Goal: Information Seeking & Learning: Find specific fact

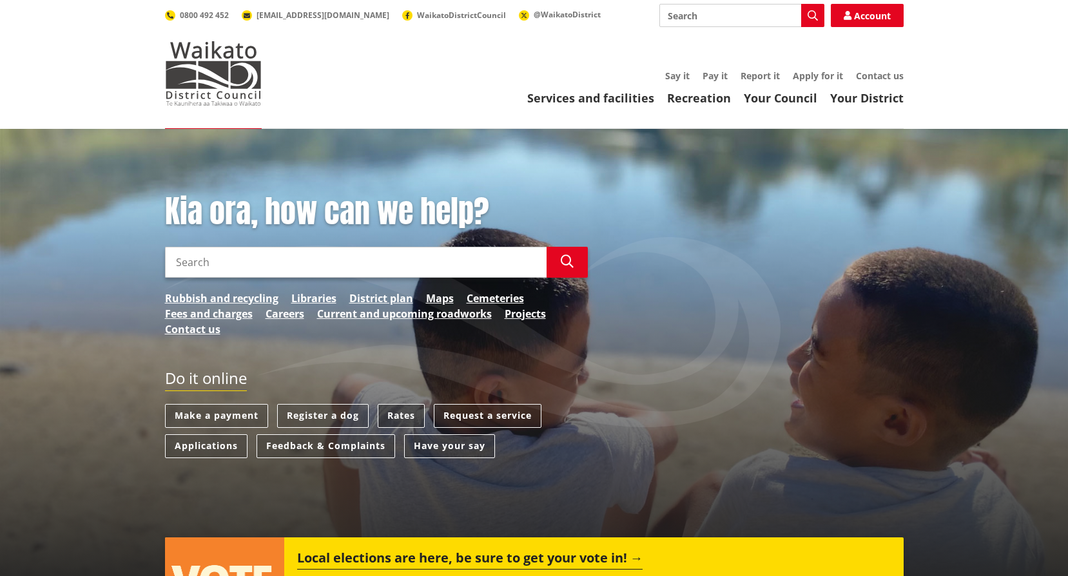
click at [399, 416] on link "Rates" at bounding box center [401, 416] width 47 height 24
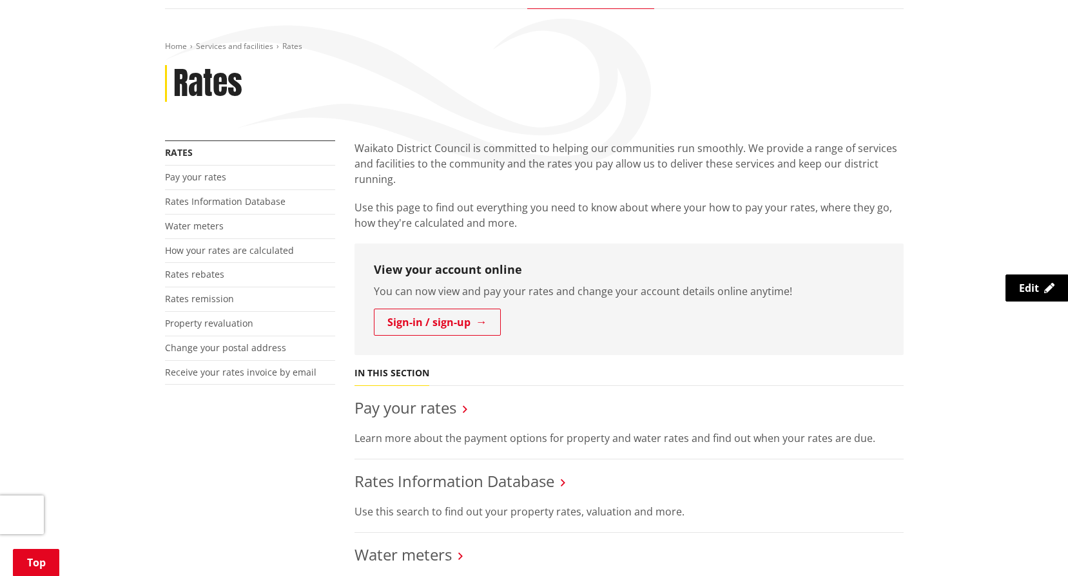
scroll to position [258, 0]
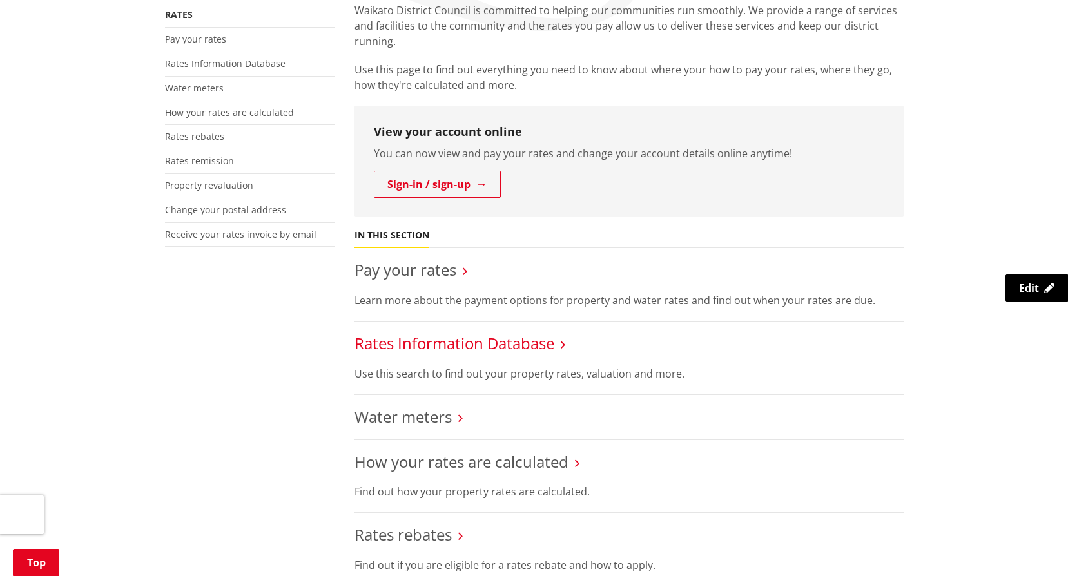
click at [442, 343] on link "Rates Information Database" at bounding box center [454, 343] width 200 height 21
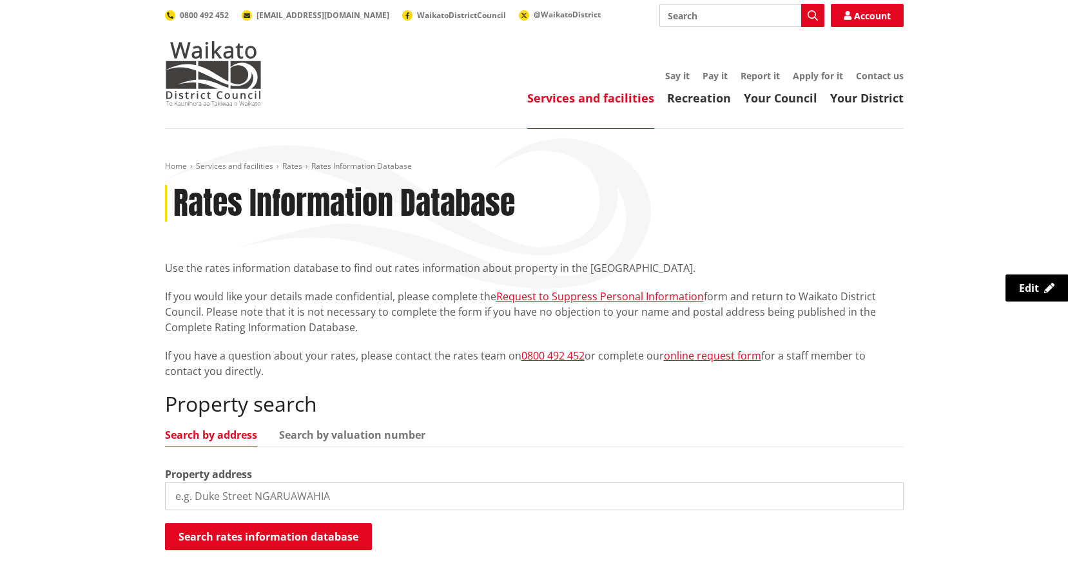
click at [227, 474] on label "Property address" at bounding box center [208, 474] width 87 height 15
click at [357, 439] on link "Search by valuation number" at bounding box center [352, 435] width 146 height 10
click at [252, 503] on input "search" at bounding box center [534, 496] width 739 height 28
type input "04321/836.00"
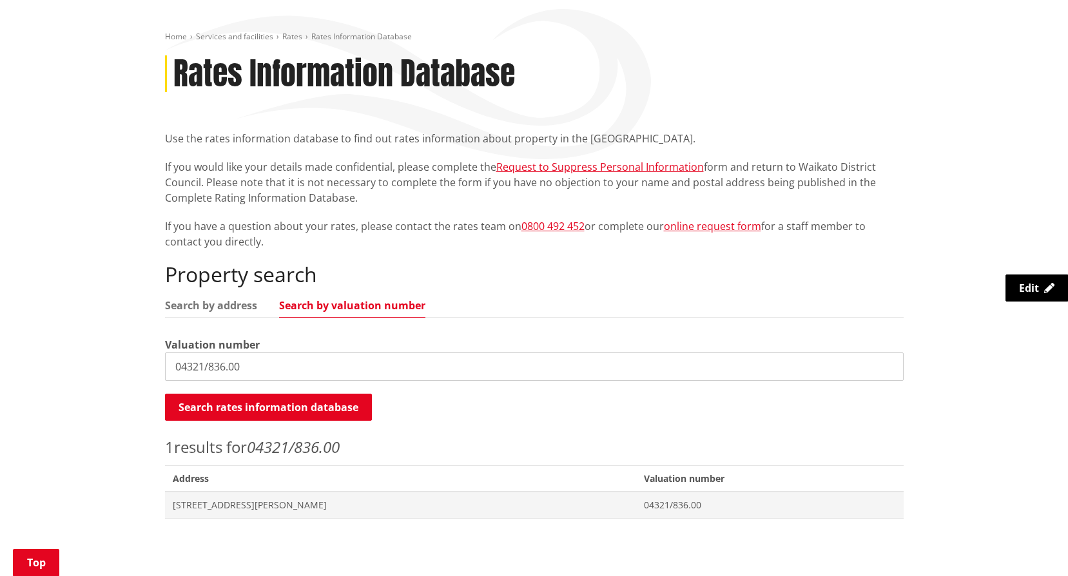
scroll to position [322, 0]
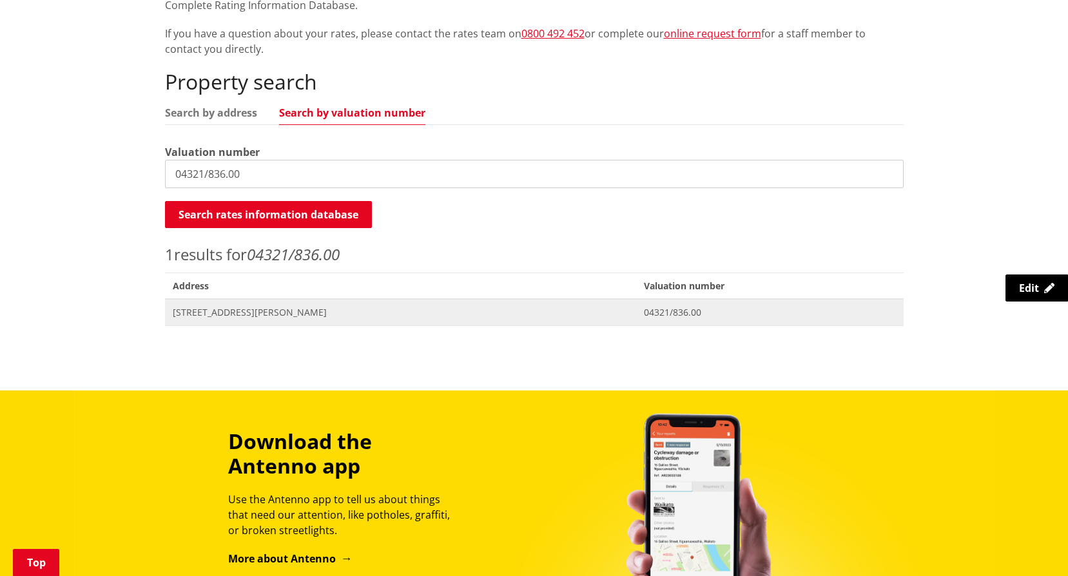
click at [204, 309] on span "20 Russell Road HUNTLY" at bounding box center [401, 312] width 456 height 13
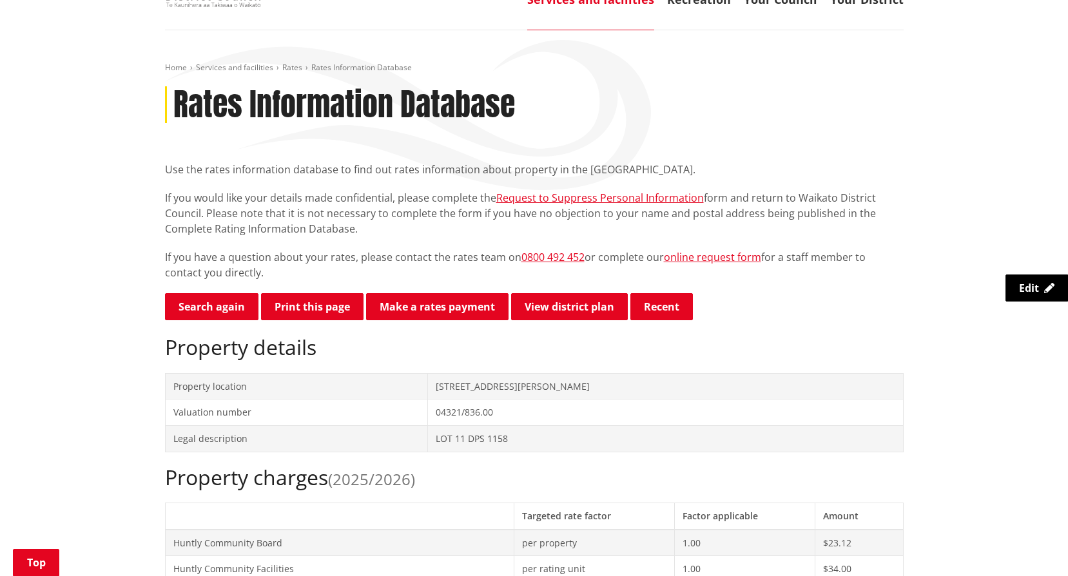
scroll to position [84, 0]
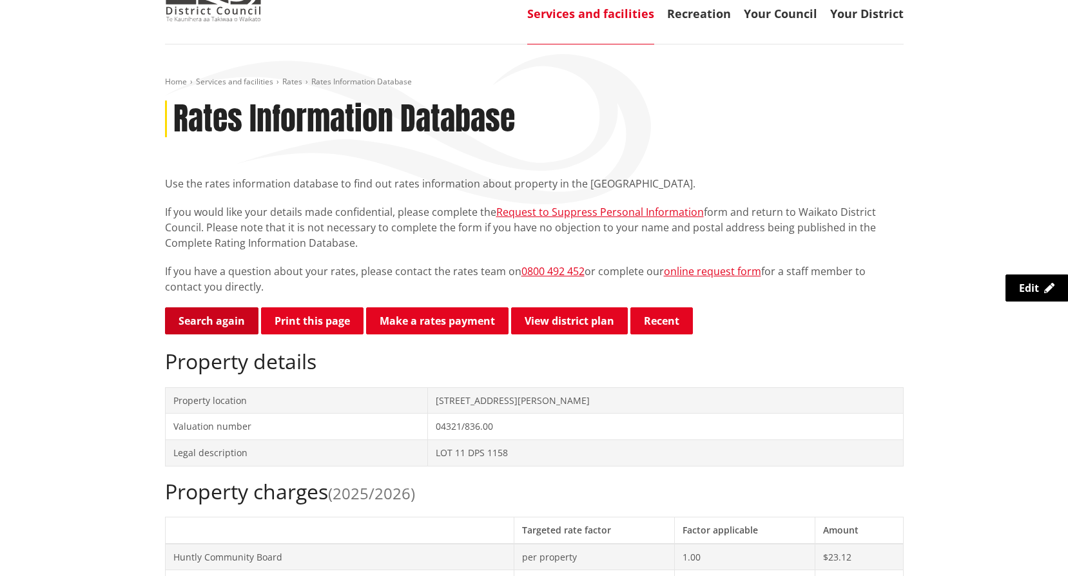
click at [202, 311] on link "Search again" at bounding box center [211, 320] width 93 height 27
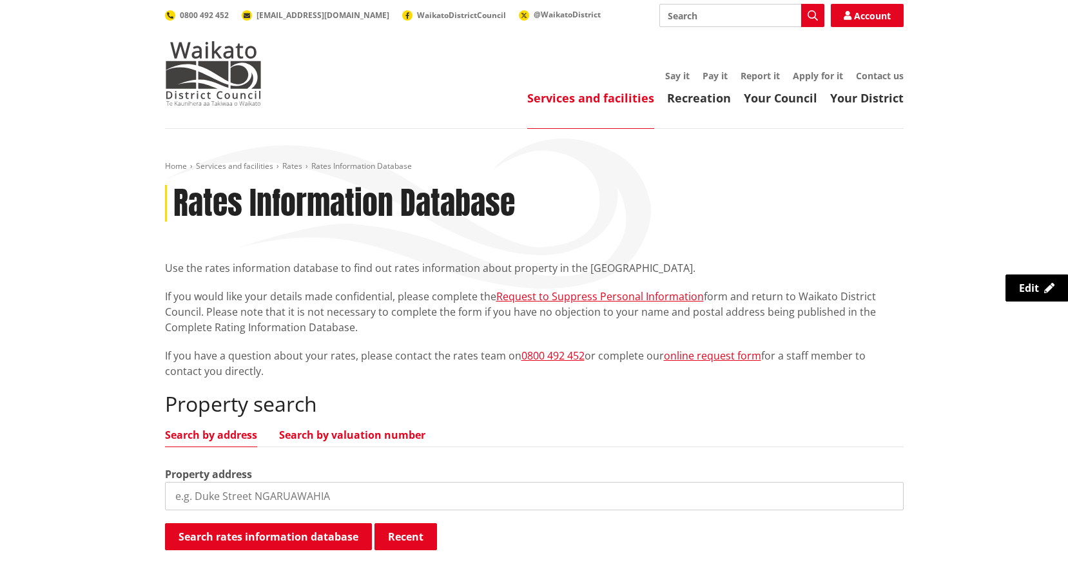
click at [352, 432] on link "Search by valuation number" at bounding box center [352, 435] width 146 height 10
click at [251, 498] on input "search" at bounding box center [534, 496] width 739 height 28
type input "0433023300"
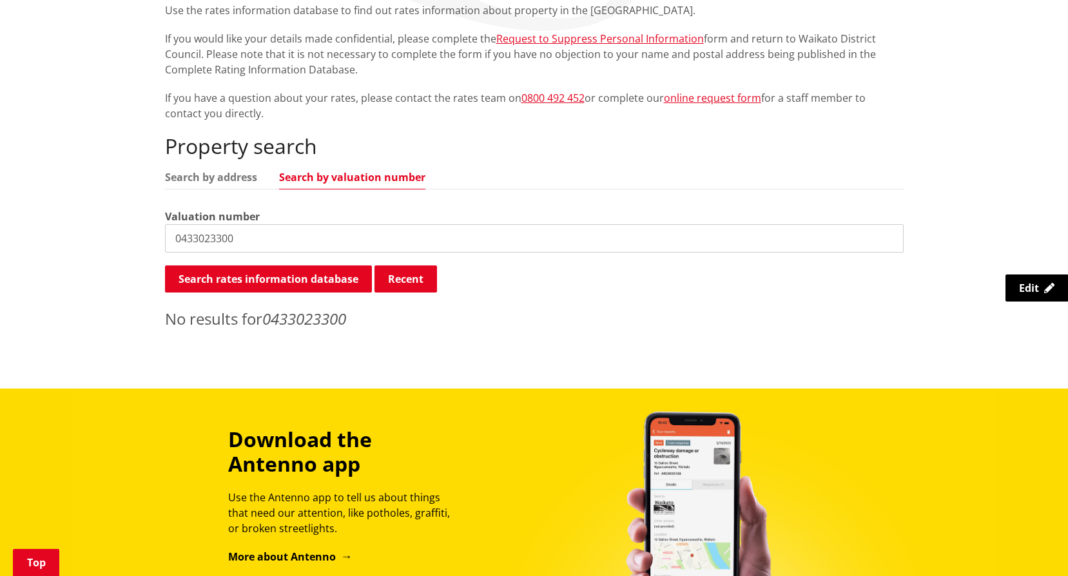
drag, startPoint x: 246, startPoint y: 232, endPoint x: 135, endPoint y: 245, distance: 111.0
click at [135, 245] on div "Home Services and facilities Rates Rates Information Database Rates Information…" at bounding box center [534, 129] width 1068 height 517
type input "0433023300"
drag, startPoint x: 246, startPoint y: 235, endPoint x: 142, endPoint y: 240, distance: 103.2
click at [142, 240] on div "Home Services and facilities Rates Rates Information Database Rates Information…" at bounding box center [534, 129] width 1068 height 517
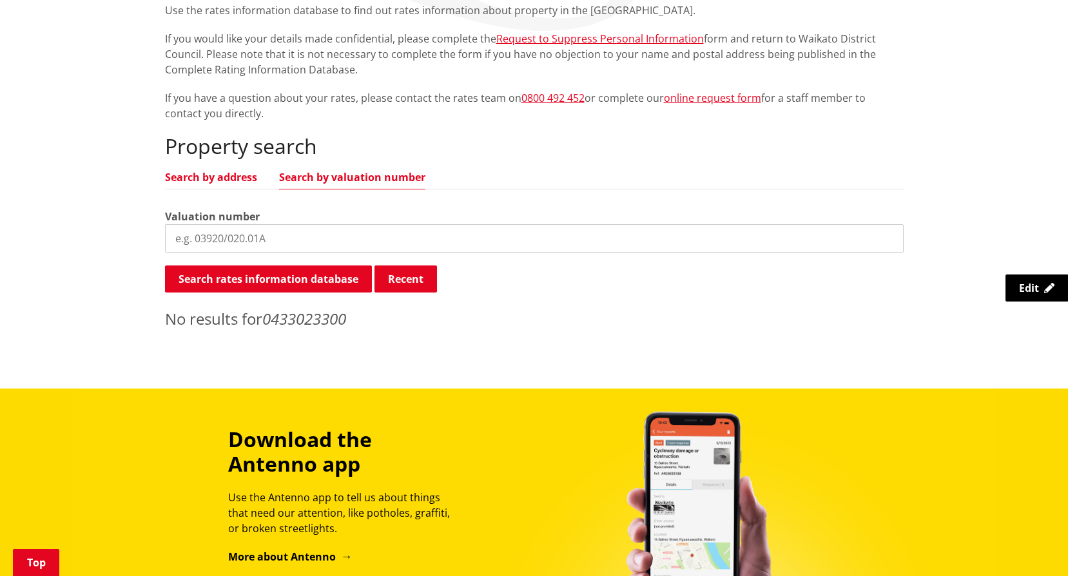
drag, startPoint x: 189, startPoint y: 169, endPoint x: 203, endPoint y: 171, distance: 14.3
click at [189, 168] on div "Property search Search by address Search by valuation number Valuation number S…" at bounding box center [534, 232] width 739 height 196
click at [222, 176] on link "Search by address" at bounding box center [211, 177] width 92 height 10
click at [251, 235] on input "search" at bounding box center [534, 238] width 739 height 28
type input "9 Smith Ave"
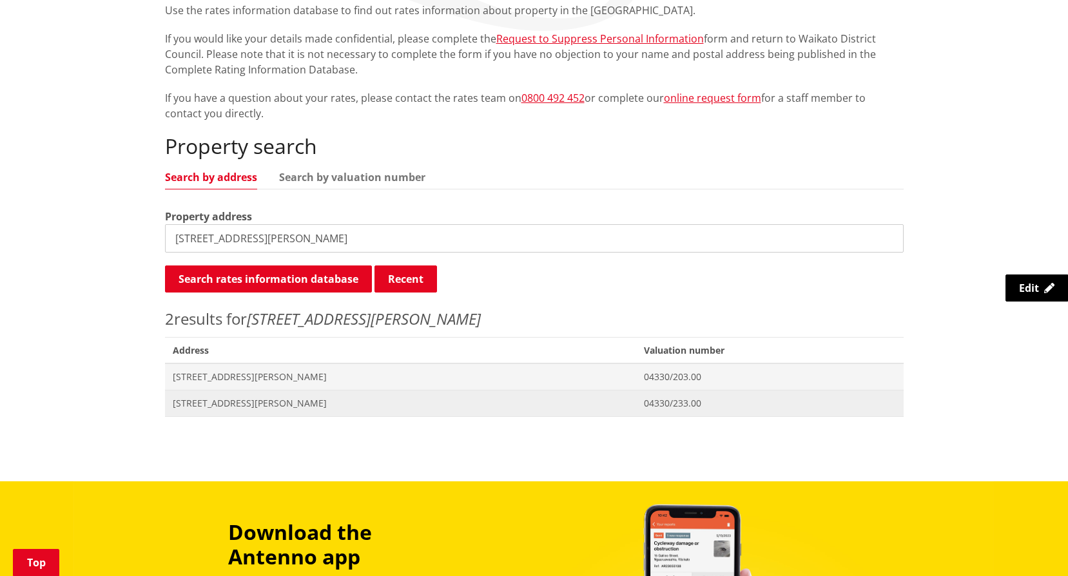
click at [235, 405] on span "[STREET_ADDRESS][PERSON_NAME]" at bounding box center [401, 403] width 456 height 13
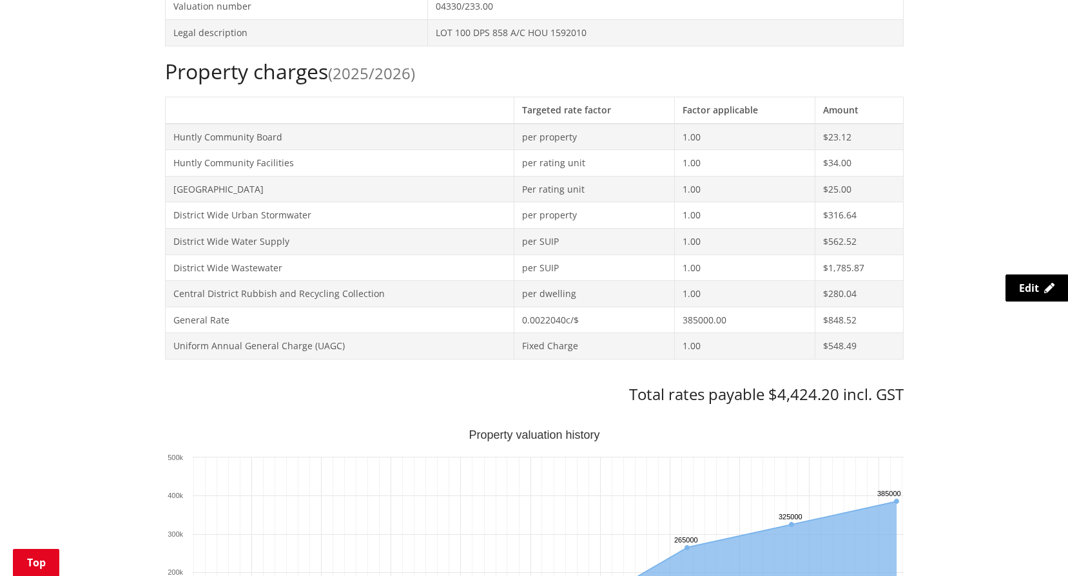
scroll to position [516, 0]
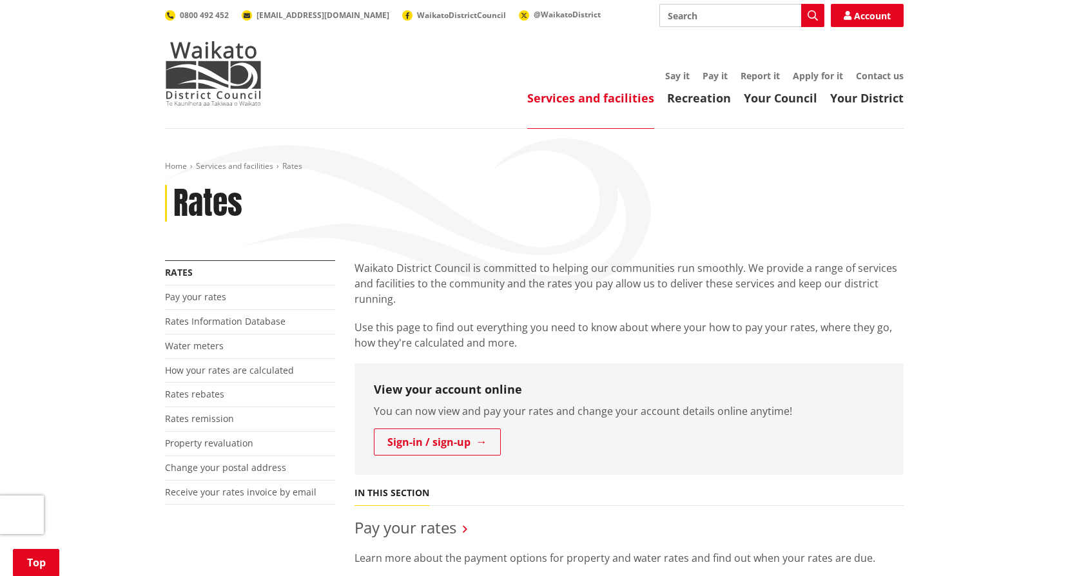
scroll to position [258, 0]
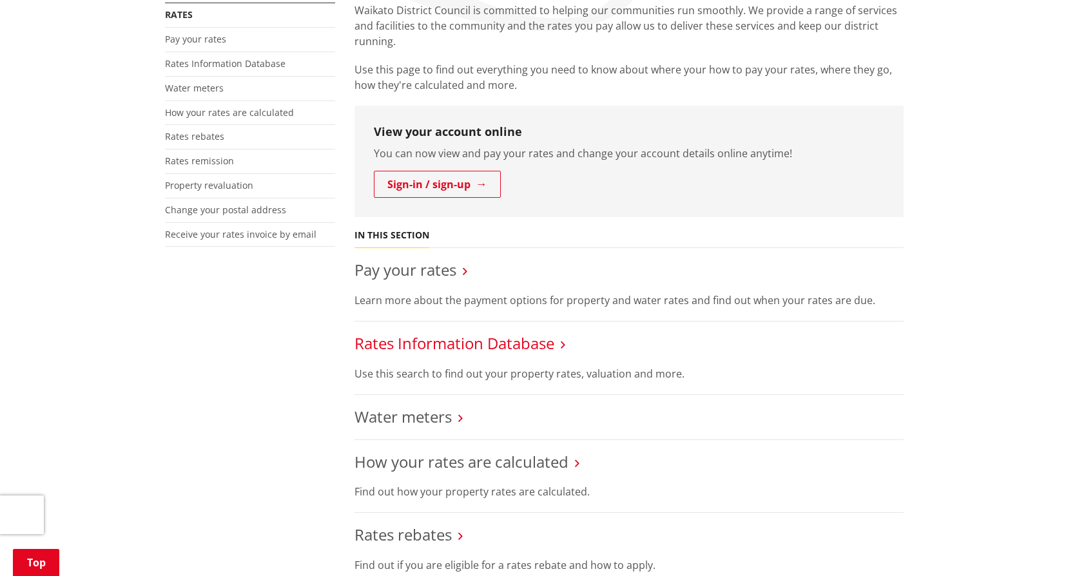
click at [410, 344] on link "Rates Information Database" at bounding box center [454, 343] width 200 height 21
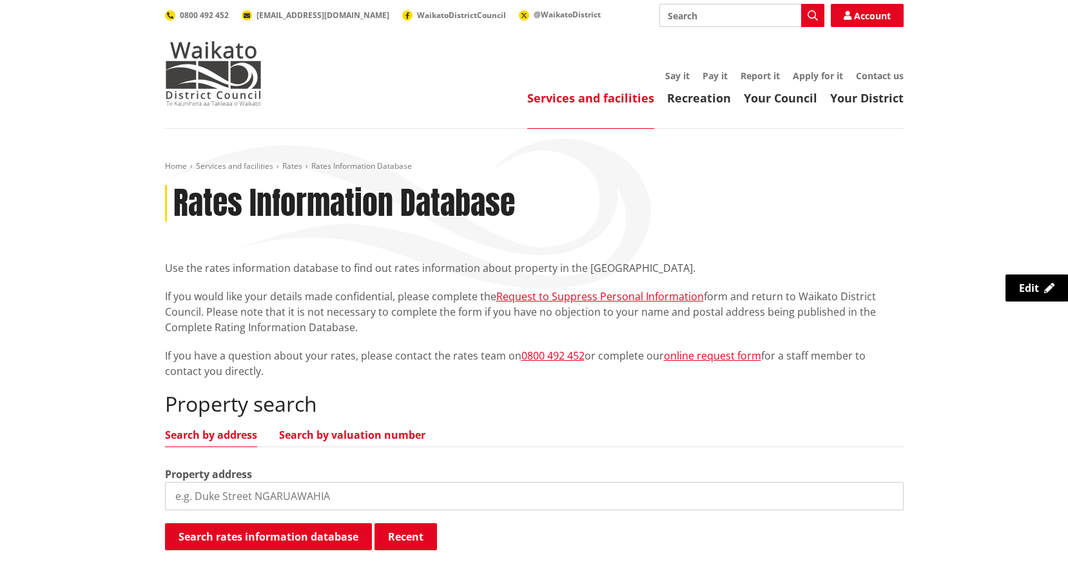
click at [356, 434] on link "Search by valuation number" at bounding box center [352, 435] width 146 height 10
click at [227, 491] on input "search" at bounding box center [534, 496] width 739 height 28
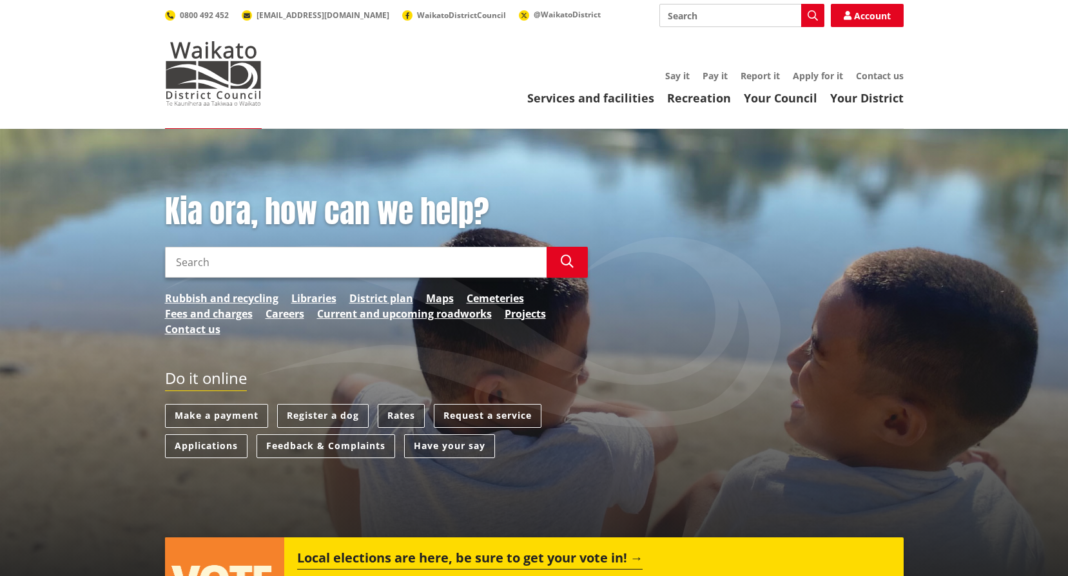
drag, startPoint x: 0, startPoint y: 0, endPoint x: 401, endPoint y: 411, distance: 574.2
click at [401, 411] on link "Rates" at bounding box center [401, 416] width 47 height 24
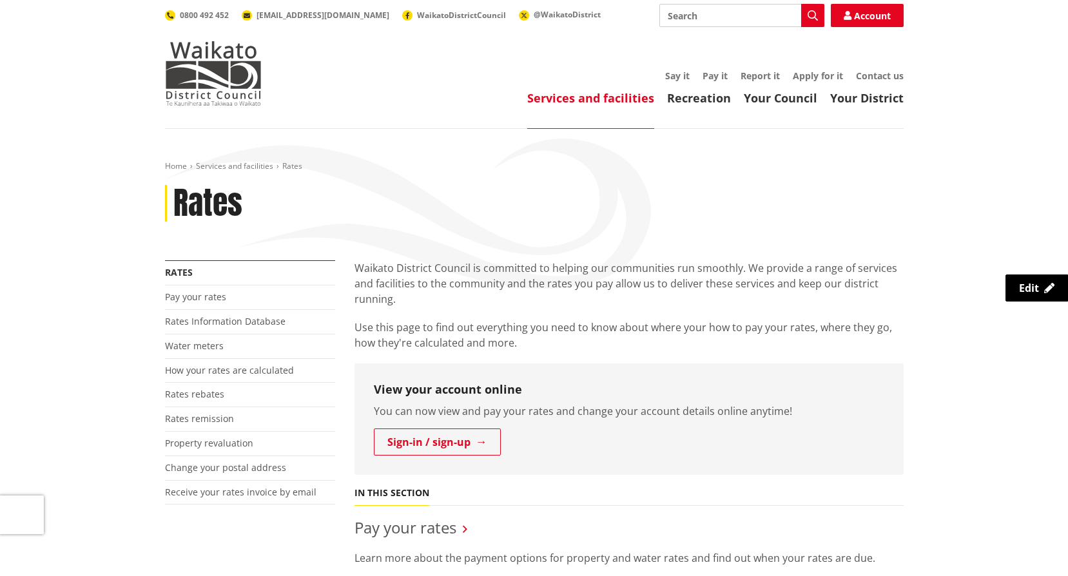
scroll to position [129, 0]
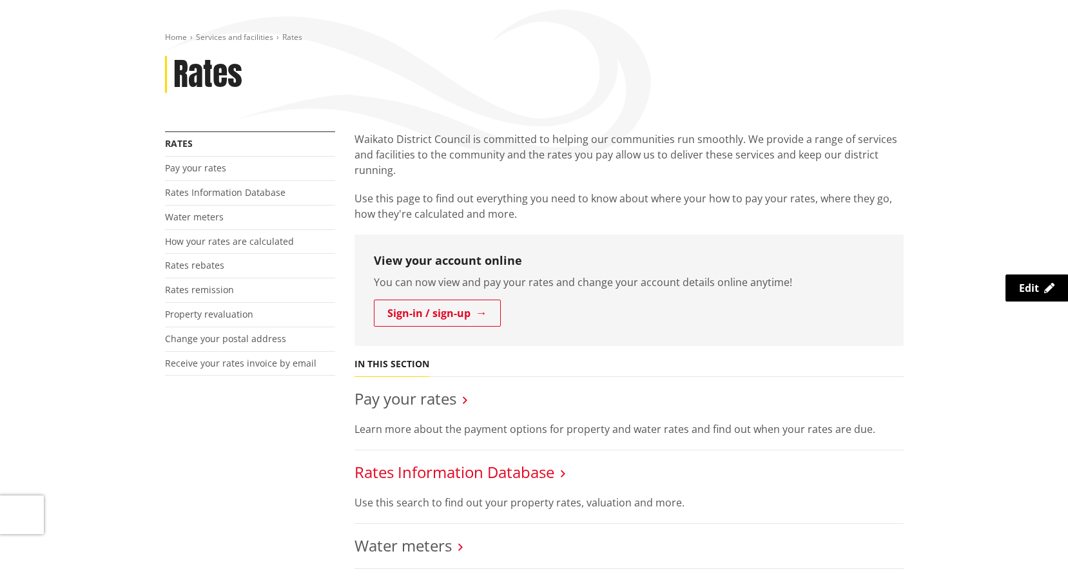
click at [421, 471] on link "Rates Information Database" at bounding box center [454, 471] width 200 height 21
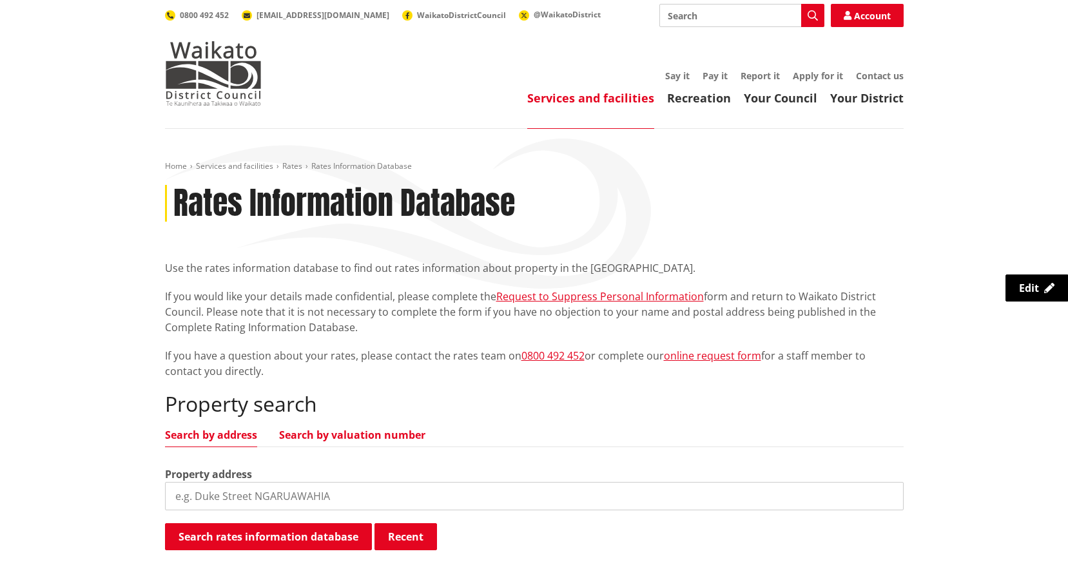
click at [336, 433] on link "Search by valuation number" at bounding box center [352, 435] width 146 height 10
click at [214, 503] on input "search" at bounding box center [534, 496] width 739 height 28
type input "06331/615.00"
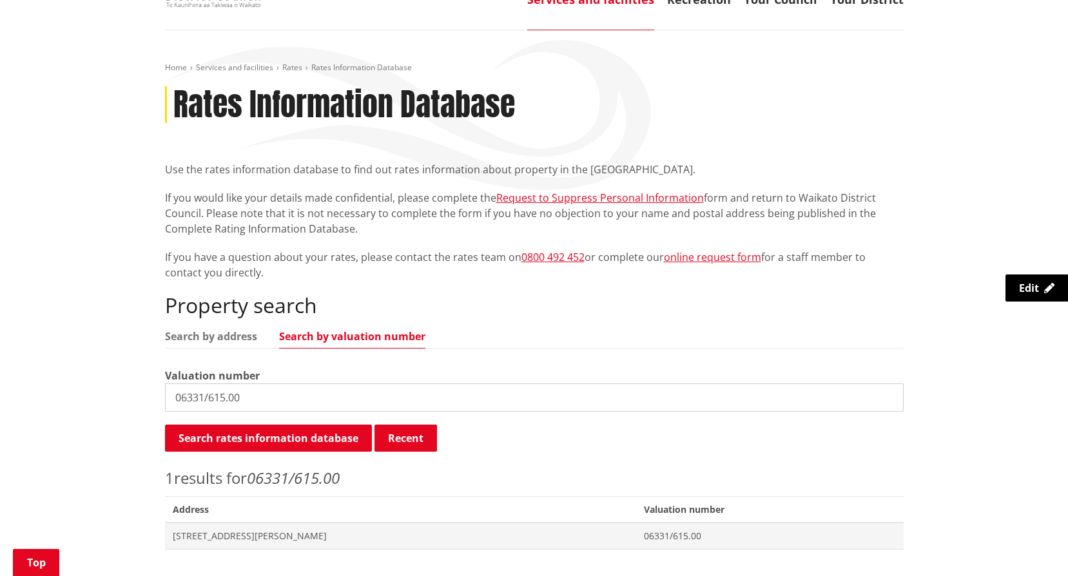
scroll to position [322, 0]
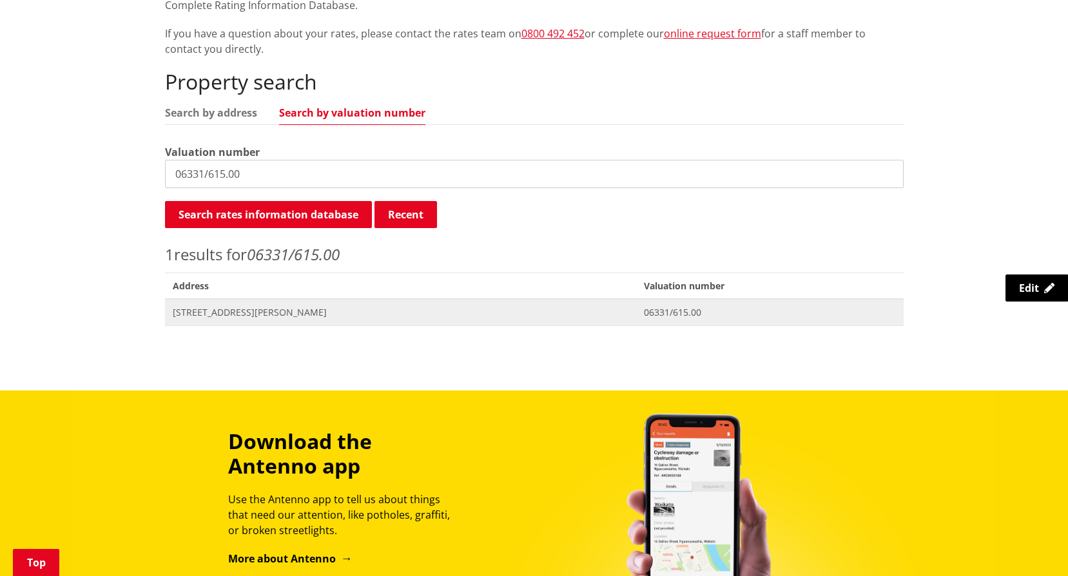
click at [251, 311] on span "[STREET_ADDRESS][PERSON_NAME]" at bounding box center [401, 312] width 456 height 13
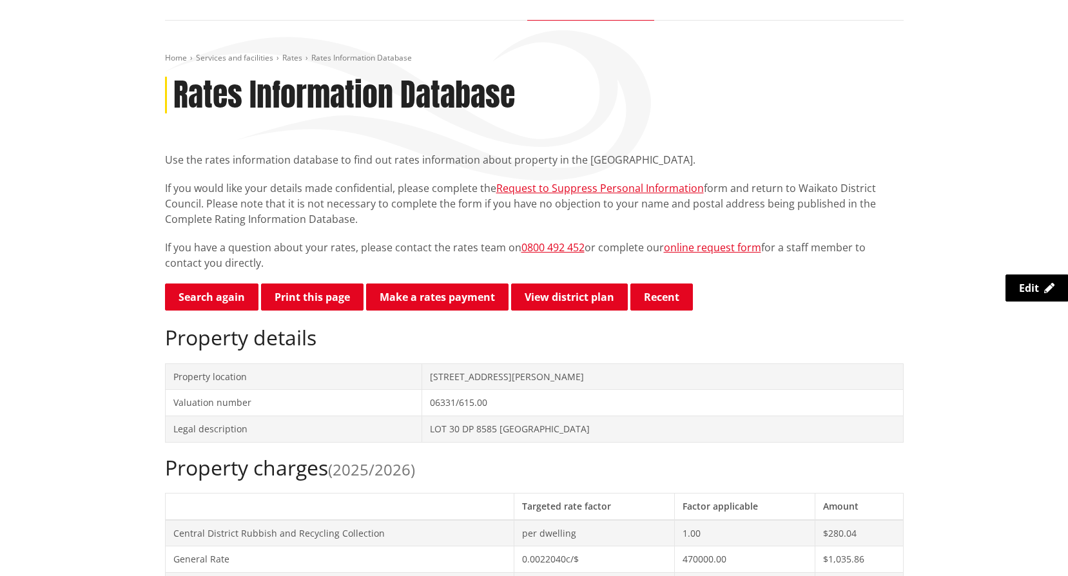
scroll to position [258, 0]
